Goal: Information Seeking & Learning: Learn about a topic

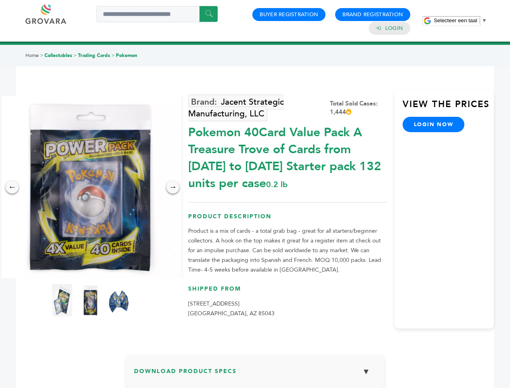
click at [461, 20] on span "Selecteer een taal" at bounding box center [455, 20] width 43 height 6
click at [91, 187] on img at bounding box center [91, 187] width 182 height 182
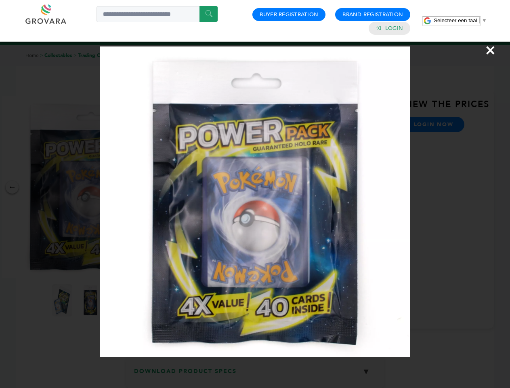
click at [12, 187] on div "×" at bounding box center [255, 194] width 510 height 388
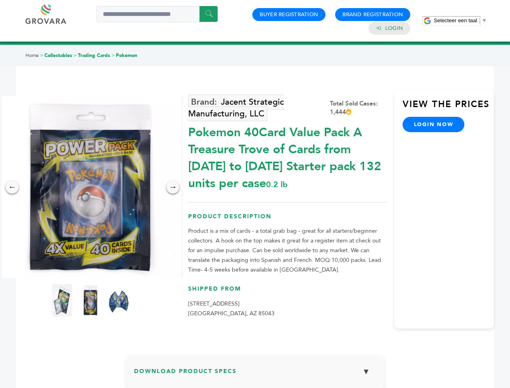
click at [173, 187] on div "→" at bounding box center [173, 187] width 13 height 13
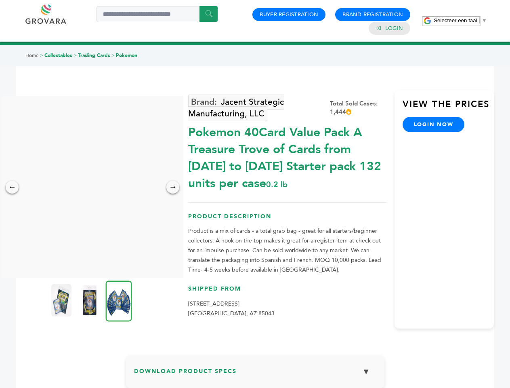
click at [62, 300] on img at bounding box center [61, 300] width 20 height 32
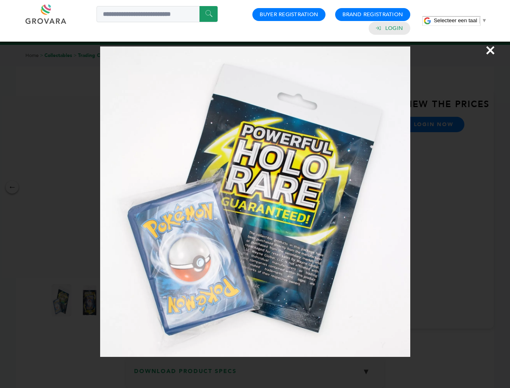
click at [91, 300] on div "×" at bounding box center [255, 194] width 510 height 388
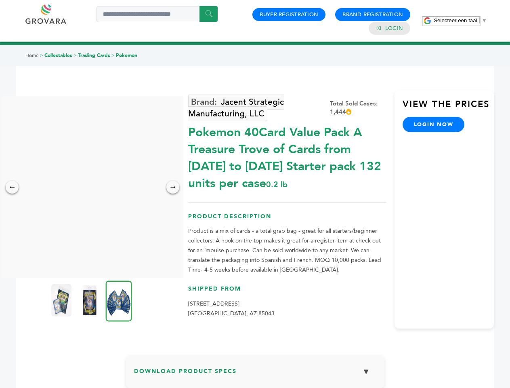
click at [119, 300] on img at bounding box center [119, 301] width 26 height 41
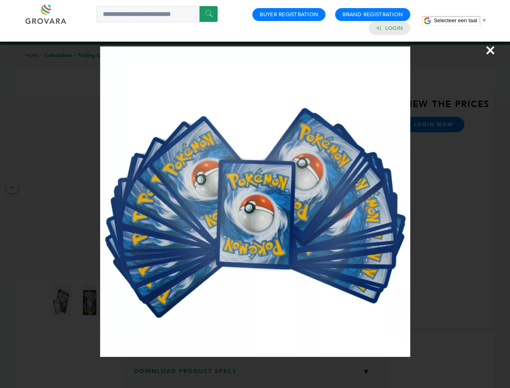
click at [255, 375] on div "×" at bounding box center [255, 194] width 510 height 388
